Goal: Information Seeking & Learning: Learn about a topic

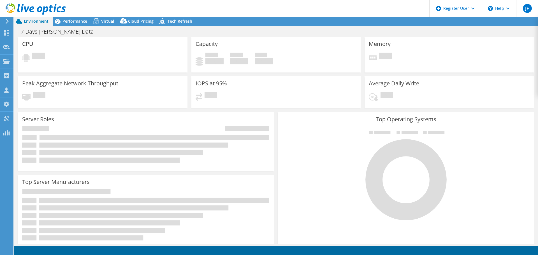
select select "USD"
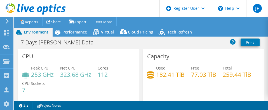
click at [101, 107] on section "Warnings Messages Queue Depth is not recorded from VMware VCenter servers and w…" at bounding box center [141, 105] width 254 height 9
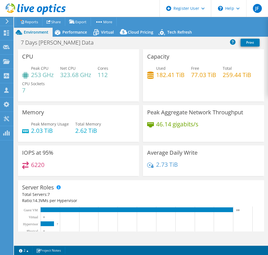
click at [24, 179] on div "Server Roles Physical Servers represent bare metal servers that were targets of…" at bounding box center [141, 212] width 251 height 68
click at [154, 119] on div "Peak Aggregate Network Throughput 46.14 gigabits/s" at bounding box center [203, 123] width 121 height 37
click at [75, 31] on span "Performance" at bounding box center [74, 31] width 25 height 5
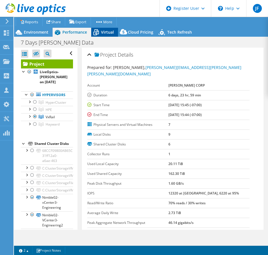
click at [103, 31] on span "Virtual" at bounding box center [107, 31] width 13 height 5
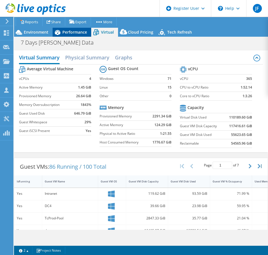
click at [68, 33] on span "Performance" at bounding box center [74, 31] width 25 height 5
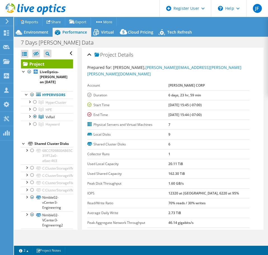
click at [80, 34] on span "Performance" at bounding box center [74, 31] width 25 height 5
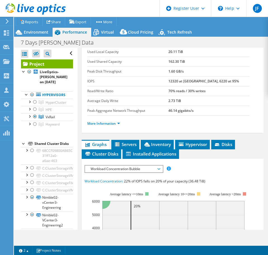
scroll to position [140, 0]
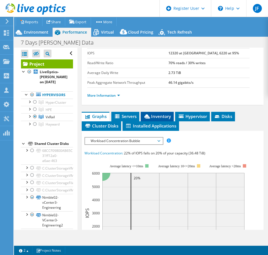
click at [160, 113] on span "Inventory" at bounding box center [157, 116] width 27 height 6
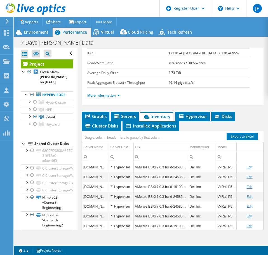
scroll to position [166, 0]
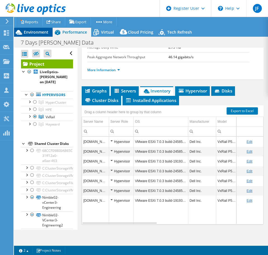
click at [37, 32] on span "Environment" at bounding box center [36, 31] width 25 height 5
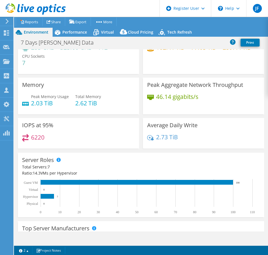
scroll to position [0, 0]
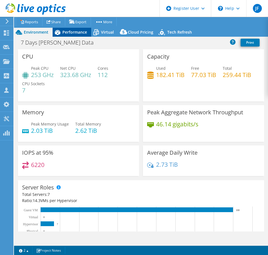
click at [77, 34] on span "Performance" at bounding box center [74, 31] width 25 height 5
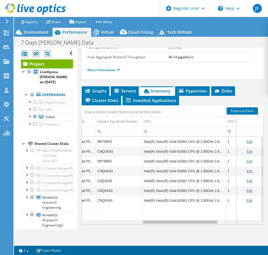
drag, startPoint x: 152, startPoint y: 216, endPoint x: 217, endPoint y: 219, distance: 64.5
click at [217, 219] on body "JF Dell User [PERSON_NAME] [PERSON_NAME][EMAIL_ADDRESS][PERSON_NAME][DOMAIN_NAM…" at bounding box center [134, 127] width 268 height 255
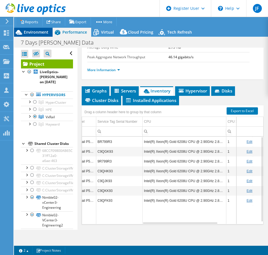
click at [41, 34] on span "Environment" at bounding box center [36, 31] width 25 height 5
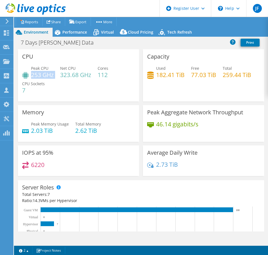
drag, startPoint x: 33, startPoint y: 76, endPoint x: 56, endPoint y: 76, distance: 23.0
click at [56, 76] on div "Peak CPU 253 GHz Net CPU 323.68 GHz Cores 112 CPU Sockets 7" at bounding box center [78, 82] width 113 height 34
click at [66, 88] on div "Peak CPU 253 GHz Net CPU 323.68 GHz Cores 112 CPU Sockets 7" at bounding box center [78, 82] width 113 height 34
drag, startPoint x: 63, startPoint y: 74, endPoint x: 79, endPoint y: 74, distance: 16.0
click at [79, 74] on h4 "323.68 GHz" at bounding box center [75, 75] width 31 height 6
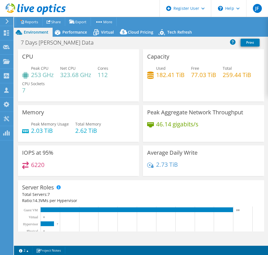
click at [84, 76] on h4 "323.68 GHz" at bounding box center [75, 75] width 31 height 6
drag, startPoint x: 62, startPoint y: 75, endPoint x: 69, endPoint y: 75, distance: 7.0
click at [69, 75] on h4 "323.68 GHz" at bounding box center [75, 75] width 31 height 6
click at [102, 31] on span "Virtual" at bounding box center [107, 31] width 13 height 5
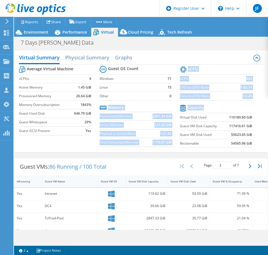
drag, startPoint x: 236, startPoint y: 118, endPoint x: 176, endPoint y: 118, distance: 60.5
click at [176, 118] on div "Average Virtual Machine vCPUs 4 Active Memory 1.45 GiB Provisioned Memory 26.64…" at bounding box center [141, 107] width 244 height 86
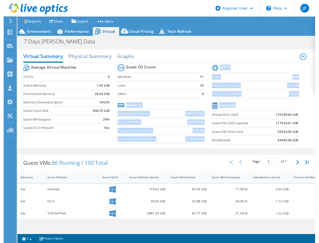
scroll to position [133, 0]
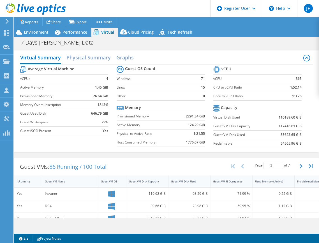
click at [155, 159] on div "Guest VMs: 86 Running / 100 Total Page 1 of 7 5 rows 10 rows 20 rows 25 rows 50…" at bounding box center [166, 166] width 304 height 17
click at [286, 99] on td "1:3.26" at bounding box center [289, 96] width 23 height 9
click at [203, 108] on section "Guest OS Count Windows 71 Linux 15 Other 0 Memory Provisioned Memory 2291.34 Gi…" at bounding box center [165, 106] width 97 height 85
click at [41, 31] on span "Environment" at bounding box center [36, 31] width 25 height 5
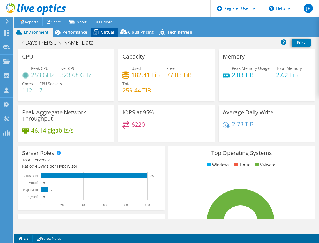
click at [99, 32] on icon at bounding box center [96, 32] width 10 height 10
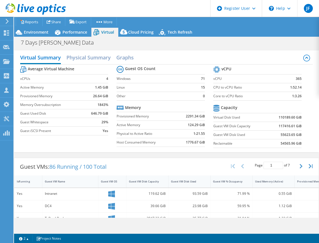
click at [204, 133] on section "Guest OS Count Windows 71 Linux 15 Other 0 Memory Provisioned Memory 2291.34 Gi…" at bounding box center [165, 106] width 97 height 85
click at [37, 35] on div "Environment" at bounding box center [33, 32] width 39 height 9
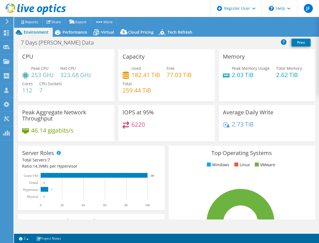
click at [262, 139] on div "Average Daily Write 2.73 TiB" at bounding box center [267, 123] width 96 height 36
click at [260, 88] on div "Memory Peak Memory Usage 2.03 TiB Total Memory 2.62 TiB" at bounding box center [267, 75] width 96 height 52
drag, startPoint x: 33, startPoint y: 91, endPoint x: 24, endPoint y: 92, distance: 9.7
click at [24, 92] on div "Peak CPU 253 GHz Net CPU 323.68 GHz Cores 112 CPU Sockets 7" at bounding box center [66, 82] width 88 height 34
click at [206, 71] on div "Used 182.41 TiB Free 77.03 TiB Total 259.44 TiB" at bounding box center [166, 82] width 88 height 34
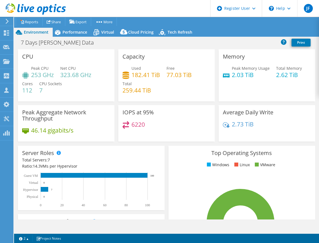
click at [219, 87] on div "Memory Peak Memory Usage 2.03 TiB Total Memory 2.62 TiB" at bounding box center [267, 75] width 96 height 52
drag, startPoint x: 31, startPoint y: 76, endPoint x: 43, endPoint y: 74, distance: 12.4
click at [43, 74] on div "Peak CPU 253 GHz" at bounding box center [38, 71] width 32 height 13
click at [225, 73] on icon at bounding box center [226, 75] width 7 height 5
click at [211, 117] on div "IOPS at 95% 6220" at bounding box center [166, 123] width 96 height 36
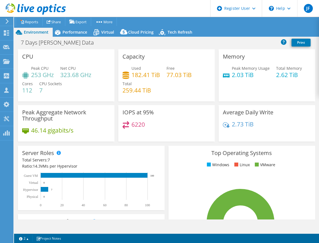
click at [243, 94] on div "Memory Peak Memory Usage 2.03 TiB Total Memory 2.62 TiB" at bounding box center [267, 75] width 96 height 52
drag, startPoint x: 31, startPoint y: 74, endPoint x: 46, endPoint y: 75, distance: 15.7
click at [46, 75] on div "Peak CPU 253 GHz" at bounding box center [38, 71] width 32 height 13
click at [52, 74] on h4 "253 GHz" at bounding box center [42, 75] width 23 height 6
drag, startPoint x: 54, startPoint y: 74, endPoint x: 32, endPoint y: 77, distance: 21.7
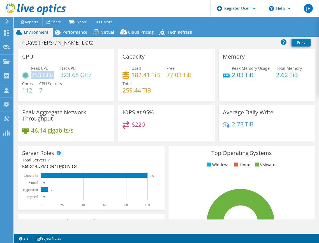
click at [32, 77] on h4 "253 GHz" at bounding box center [42, 75] width 23 height 6
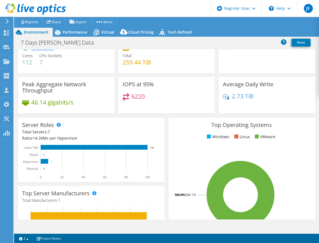
scroll to position [0, 0]
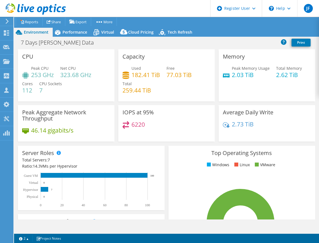
click at [207, 85] on div "Used 182.41 TiB Free 77.03 TiB Total 259.44 TiB" at bounding box center [166, 82] width 88 height 34
drag, startPoint x: 22, startPoint y: 89, endPoint x: 37, endPoint y: 91, distance: 14.6
click at [37, 91] on div "Peak CPU 253 GHz Net CPU 323.68 GHz Cores 112 CPU Sockets 7" at bounding box center [66, 82] width 88 height 34
click at [33, 91] on h4 "112" at bounding box center [27, 90] width 11 height 6
drag, startPoint x: 33, startPoint y: 91, endPoint x: 24, endPoint y: 91, distance: 9.0
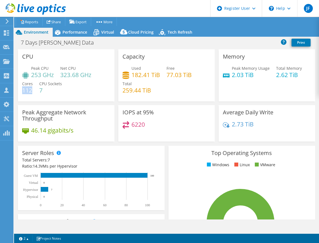
click at [24, 91] on h4 "112" at bounding box center [27, 90] width 11 height 6
click at [34, 92] on div "Peak CPU 253 GHz Net CPU 323.68 GHz Cores 112 CPU Sockets 7" at bounding box center [66, 82] width 88 height 34
drag, startPoint x: 61, startPoint y: 75, endPoint x: 89, endPoint y: 72, distance: 27.6
click at [89, 72] on h4 "323.68 GHz" at bounding box center [75, 75] width 31 height 6
click at [219, 118] on div "Average Daily Write 2.73 TiB" at bounding box center [267, 123] width 96 height 36
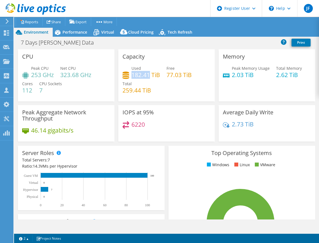
drag, startPoint x: 147, startPoint y: 74, endPoint x: 130, endPoint y: 75, distance: 17.5
click at [131, 75] on h4 "182.41 TiB" at bounding box center [145, 75] width 29 height 6
copy h4 "182.41"
click at [217, 118] on div "Average Daily Write 2.73 TiB" at bounding box center [267, 123] width 100 height 36
drag, startPoint x: 131, startPoint y: 126, endPoint x: 148, endPoint y: 125, distance: 17.7
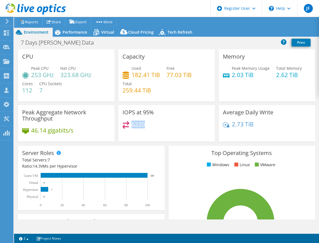
click at [148, 125] on div "6220" at bounding box center [166, 127] width 88 height 12
click at [241, 46] on div "7 Days [PERSON_NAME] Data Print" at bounding box center [166, 42] width 305 height 10
drag, startPoint x: 132, startPoint y: 74, endPoint x: 140, endPoint y: 74, distance: 7.3
click at [140, 74] on h4 "182.41 TiB" at bounding box center [145, 75] width 29 height 6
drag, startPoint x: 130, startPoint y: 75, endPoint x: 141, endPoint y: 75, distance: 11.2
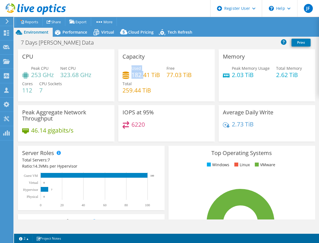
click at [141, 75] on div "Used 182.41 TiB" at bounding box center [141, 71] width 38 height 13
